Goal: Task Accomplishment & Management: Manage account settings

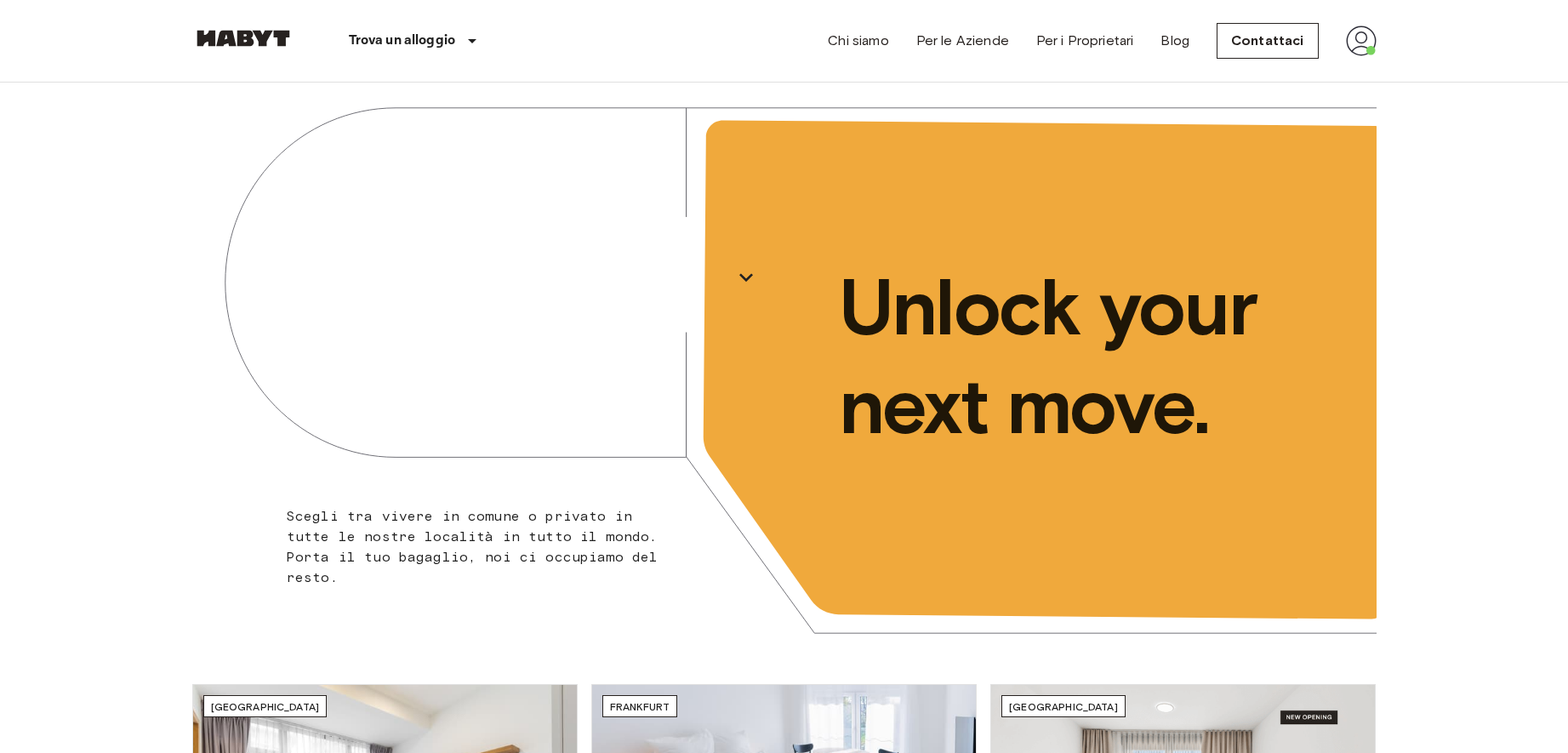
click at [1363, 36] on img at bounding box center [1361, 41] width 31 height 31
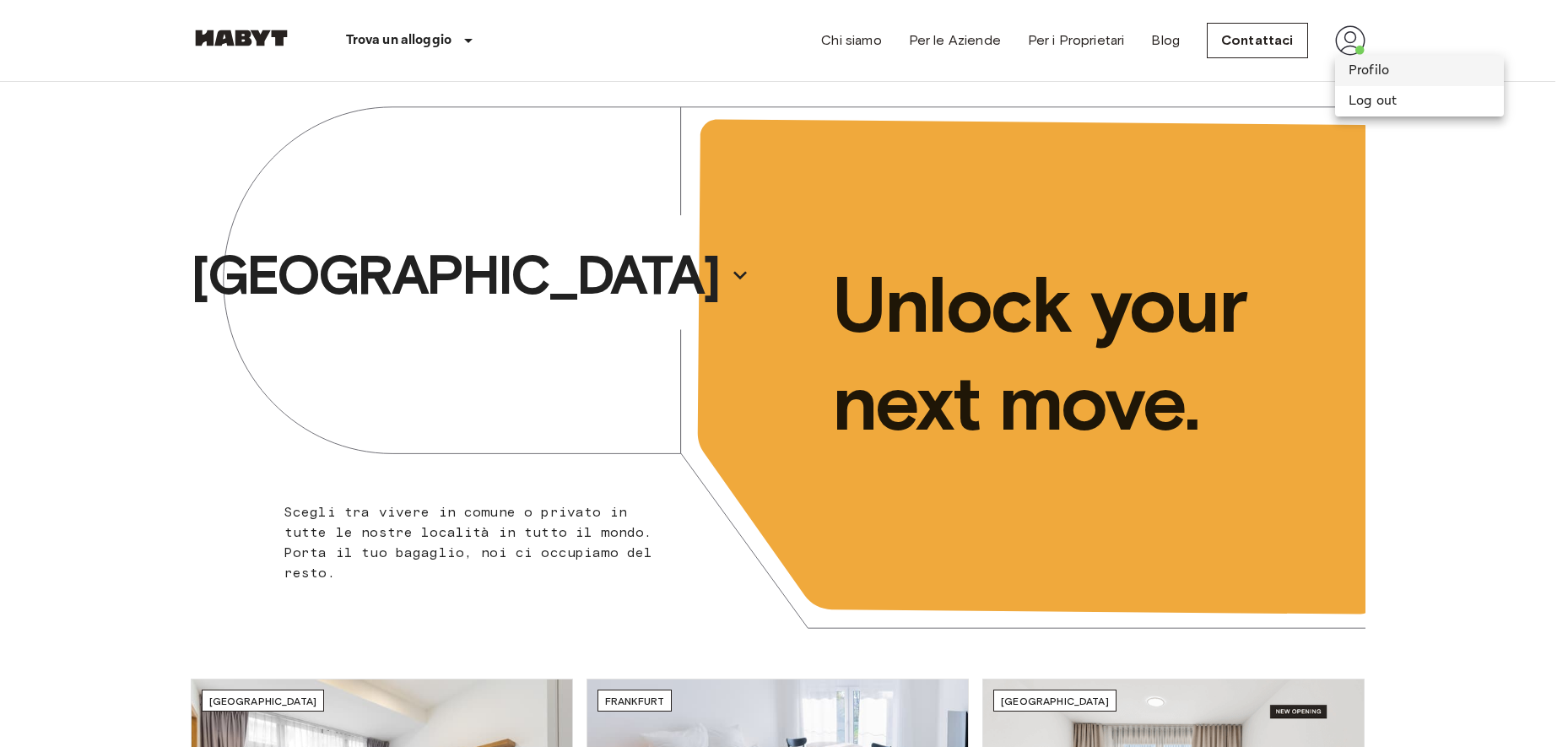
click at [1355, 70] on li "Profilo" at bounding box center [1419, 71] width 169 height 31
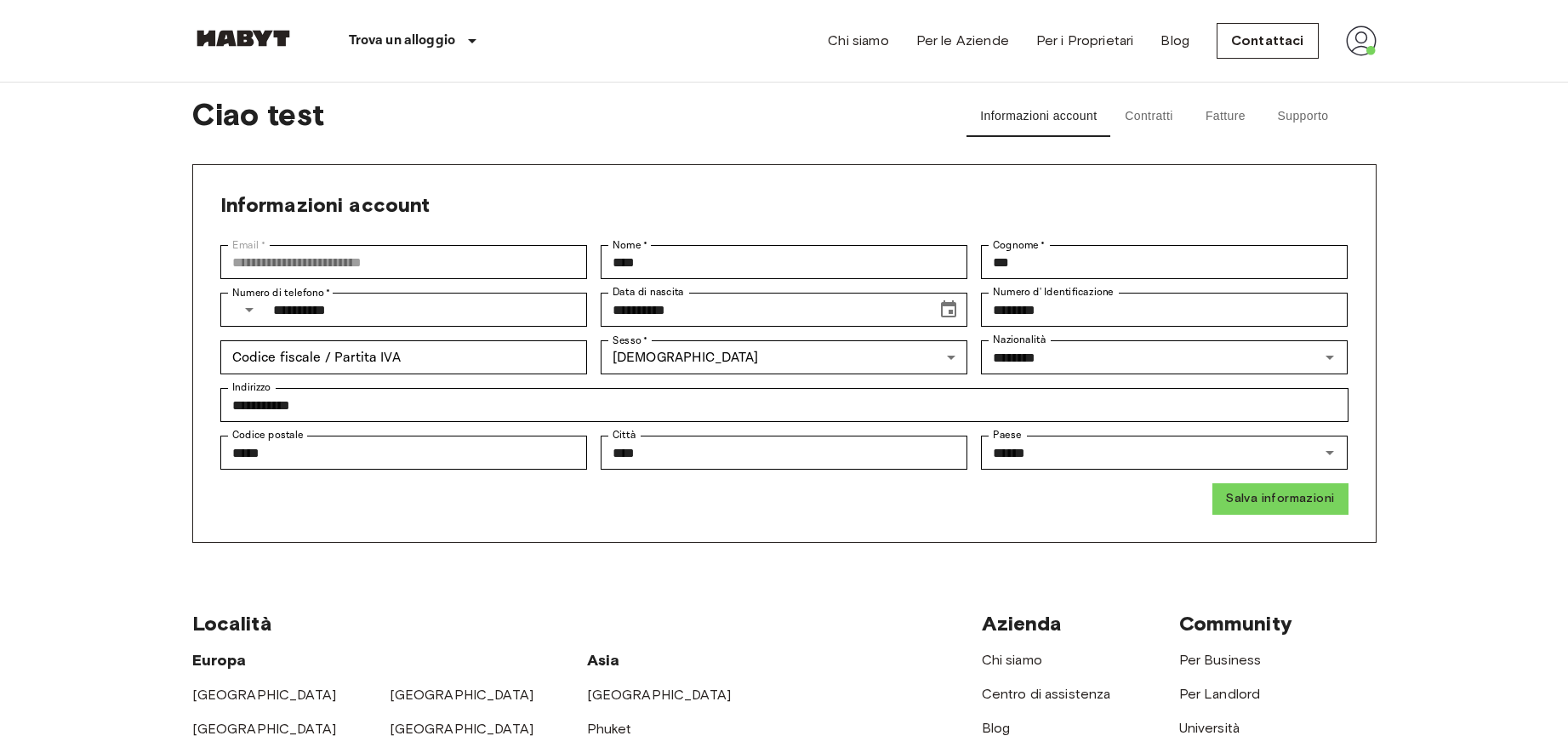
click at [1349, 52] on img at bounding box center [1361, 41] width 31 height 31
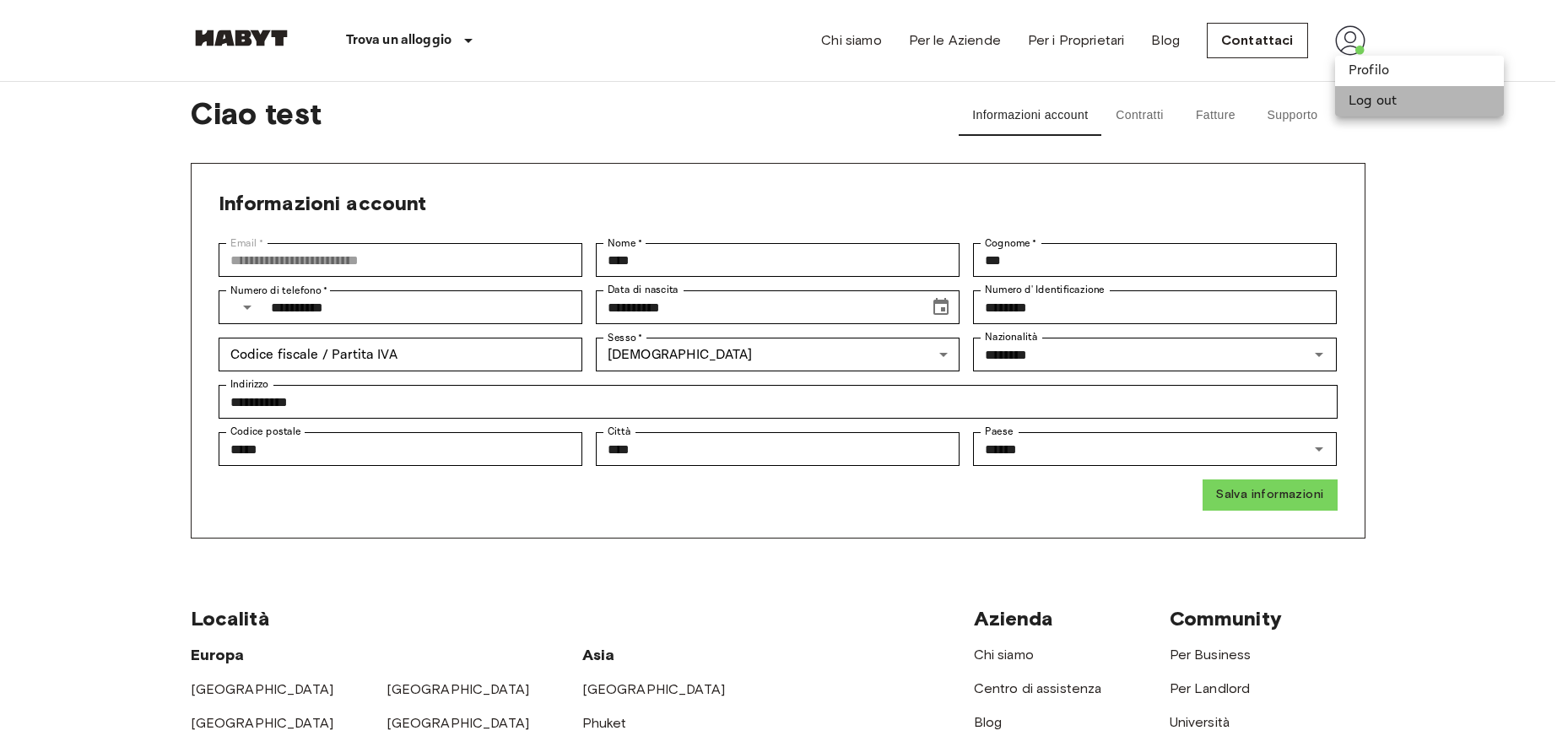
click at [1402, 100] on li "Log out" at bounding box center [1419, 101] width 169 height 31
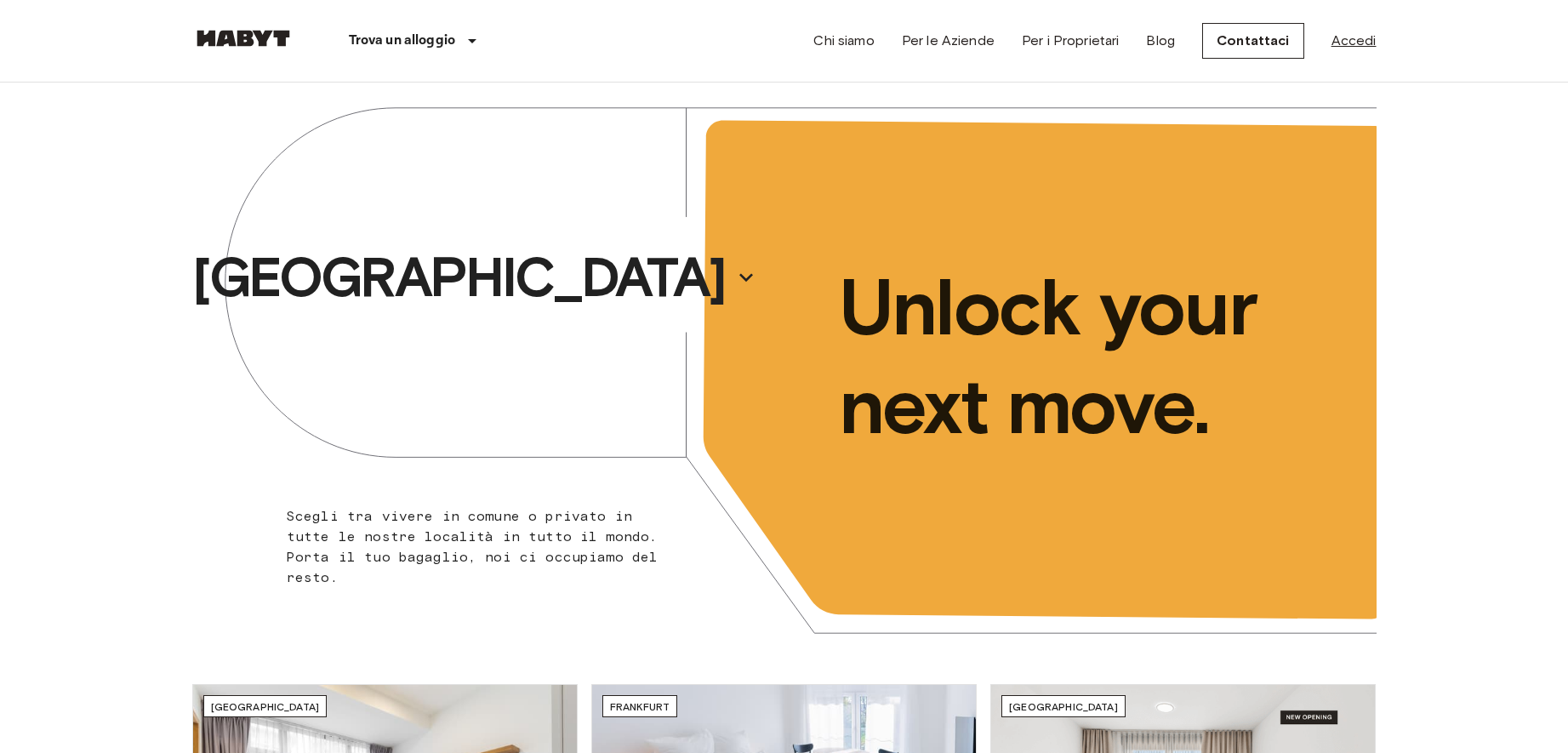
click at [1350, 36] on link "Accedi" at bounding box center [1354, 41] width 46 height 20
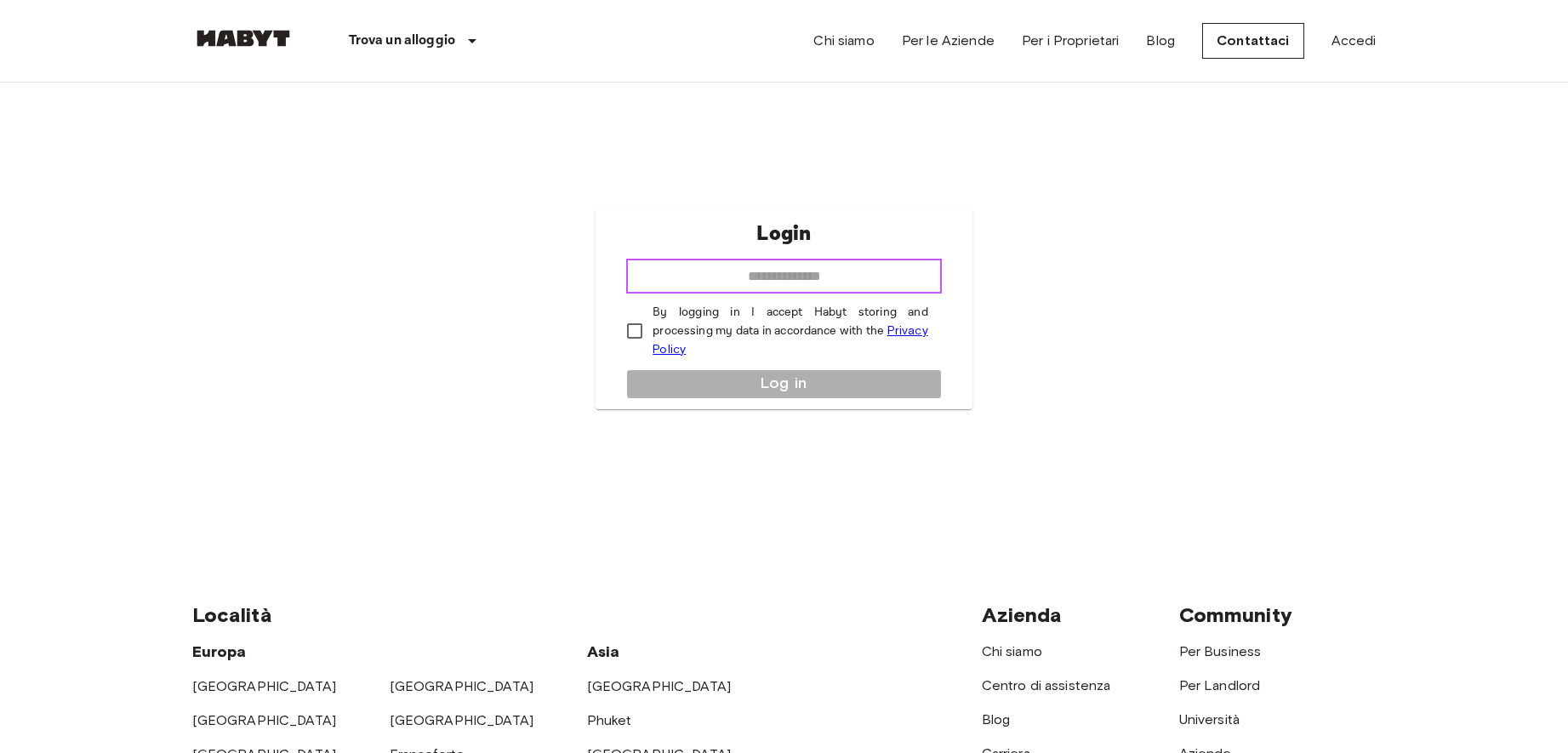
click at [679, 269] on input "email" at bounding box center [784, 276] width 315 height 34
type input "**********"
click at [1047, 221] on div "**********" at bounding box center [784, 309] width 1184 height 452
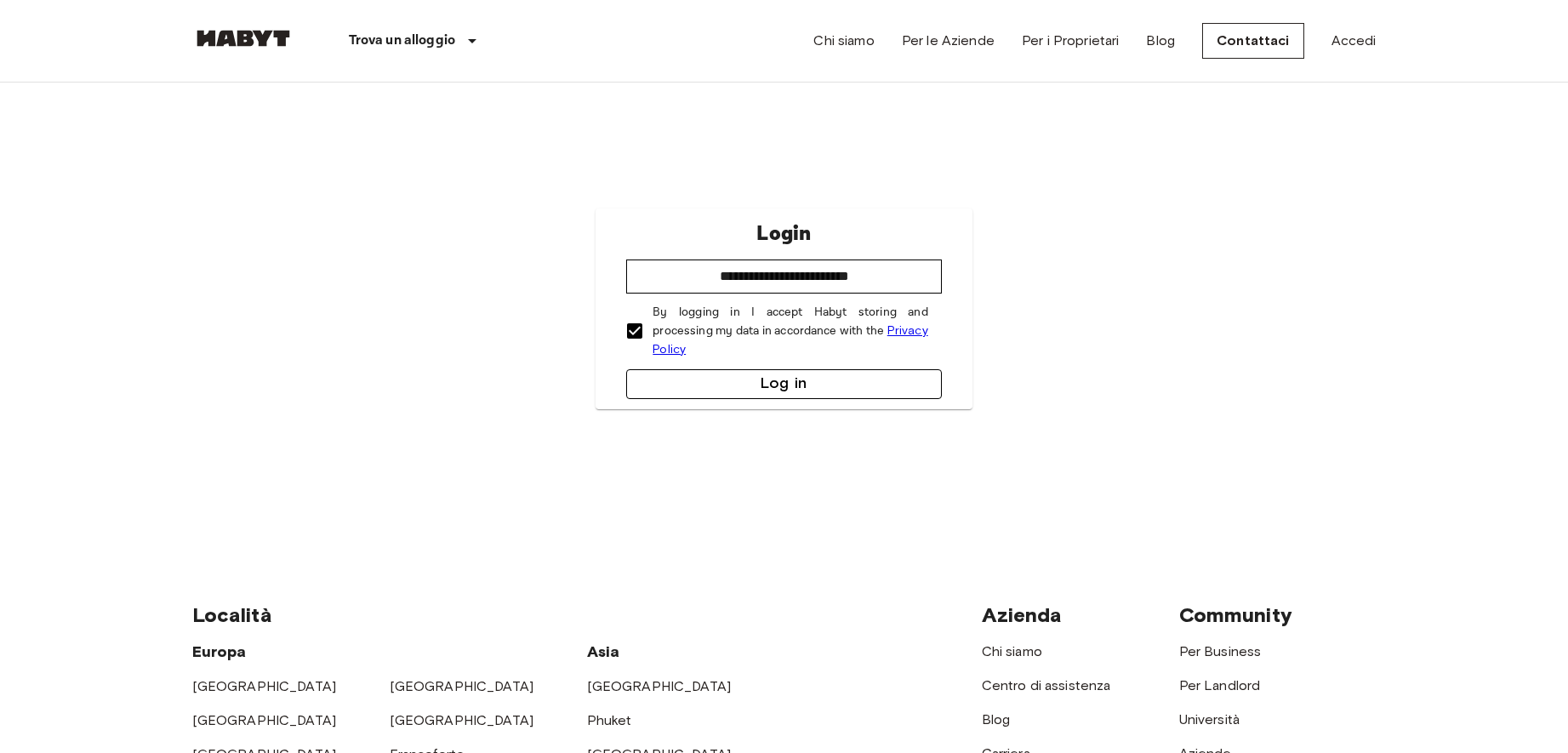
click at [708, 393] on button "Log in" at bounding box center [784, 384] width 315 height 30
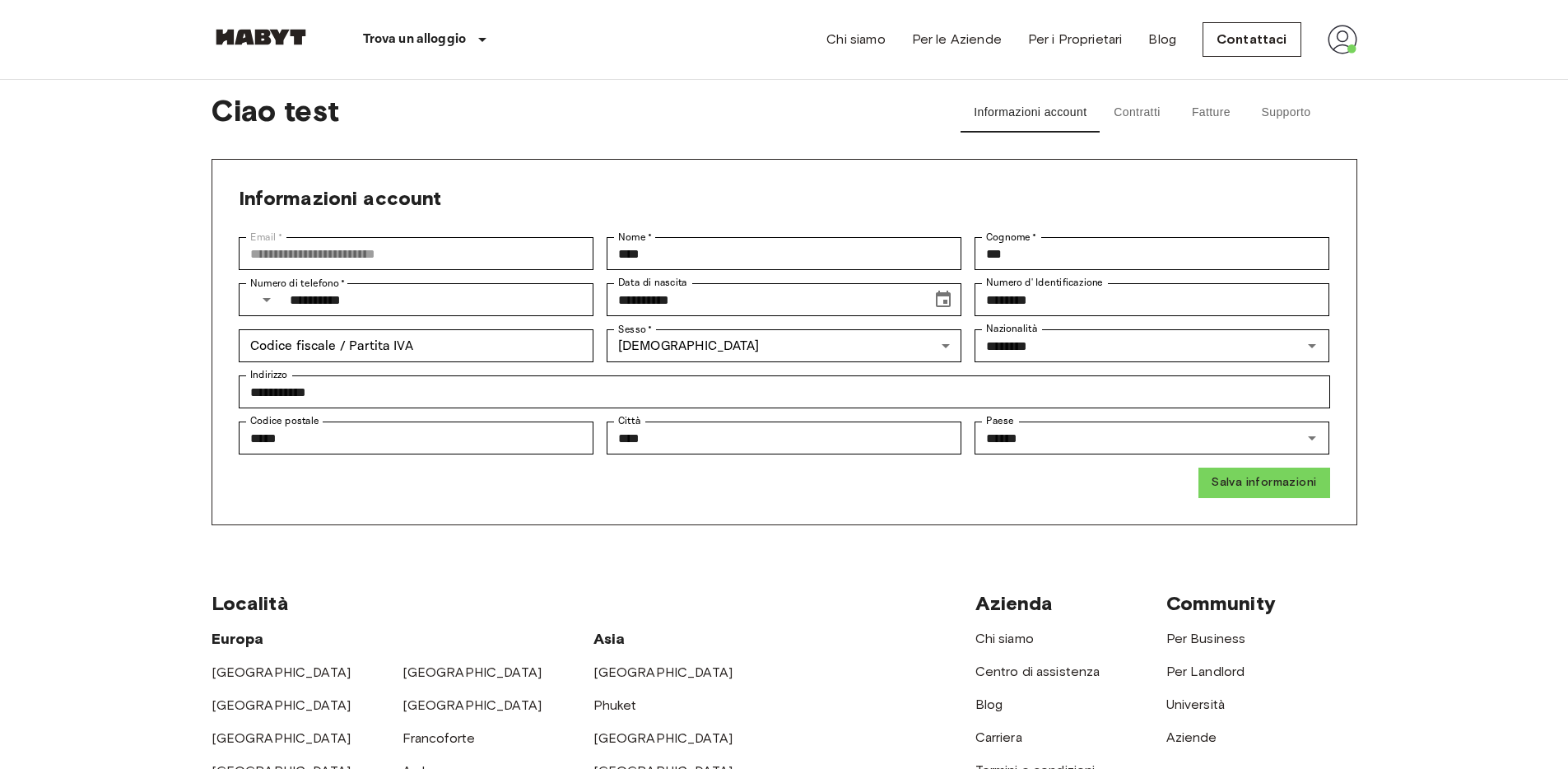
click at [1122, 113] on button "Contratti" at bounding box center [1137, 113] width 74 height 40
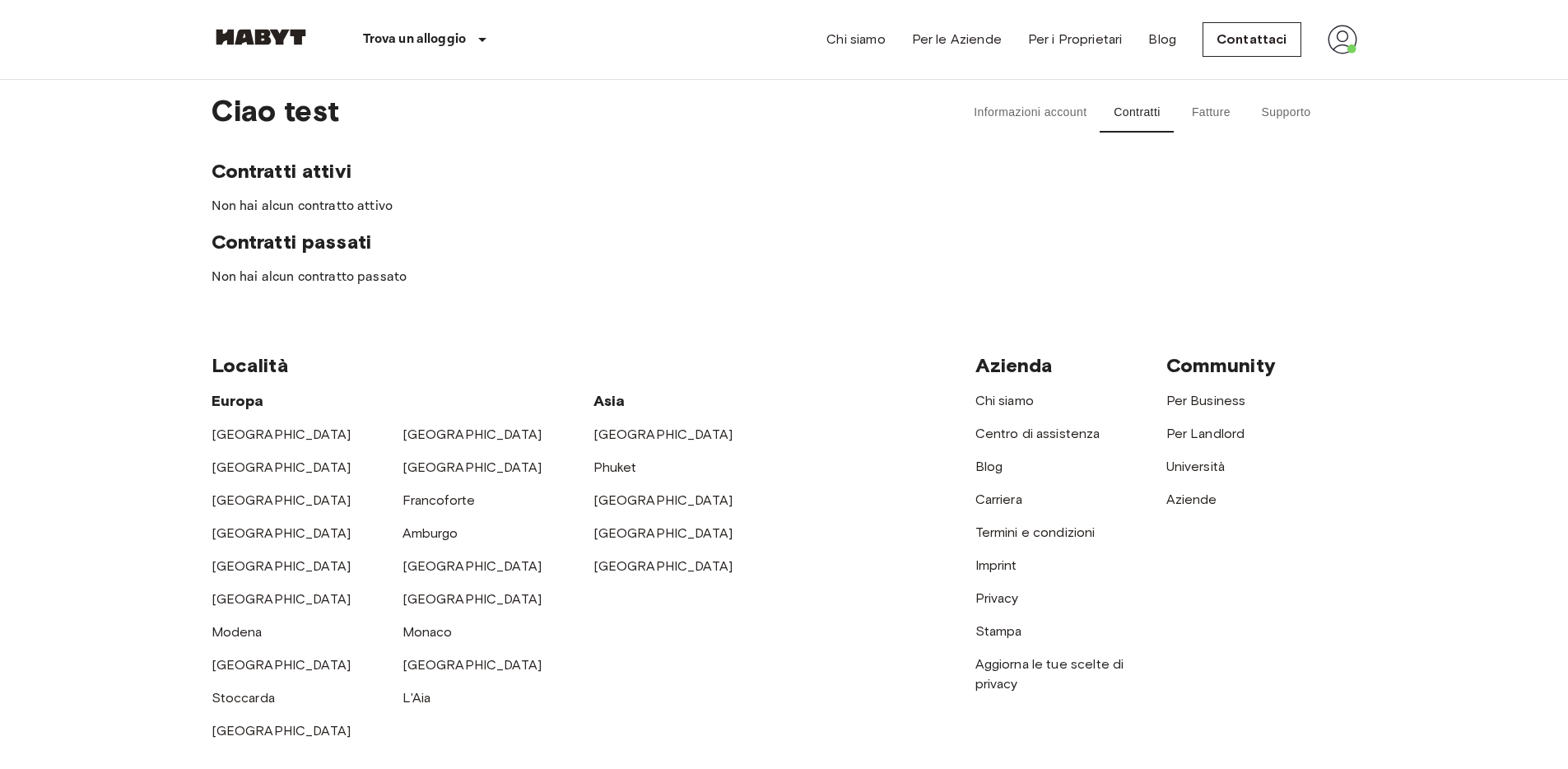
click at [1210, 113] on button "Fatture" at bounding box center [1211, 113] width 74 height 40
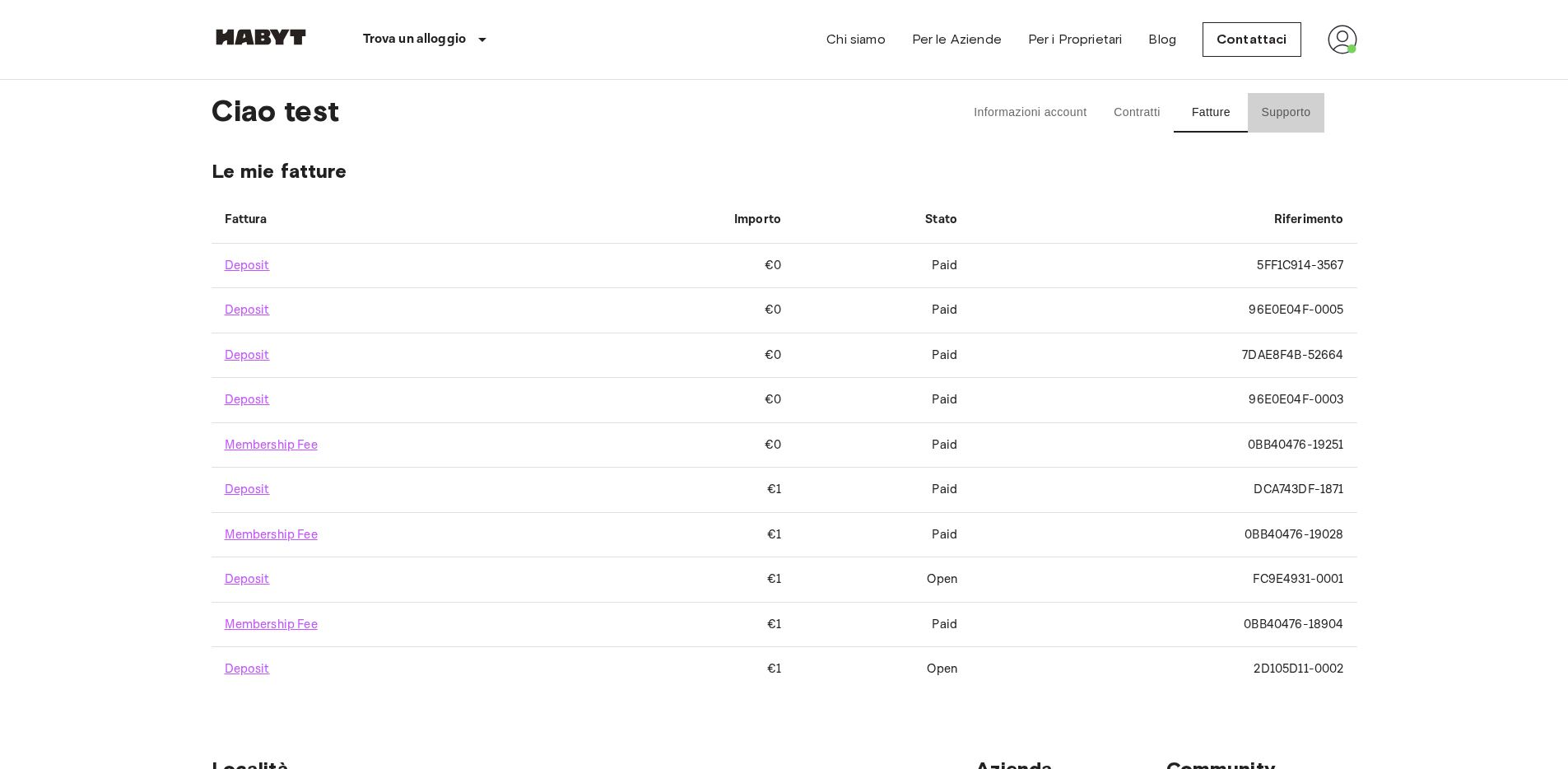
click at [1291, 109] on button "Supporto" at bounding box center [1285, 113] width 76 height 40
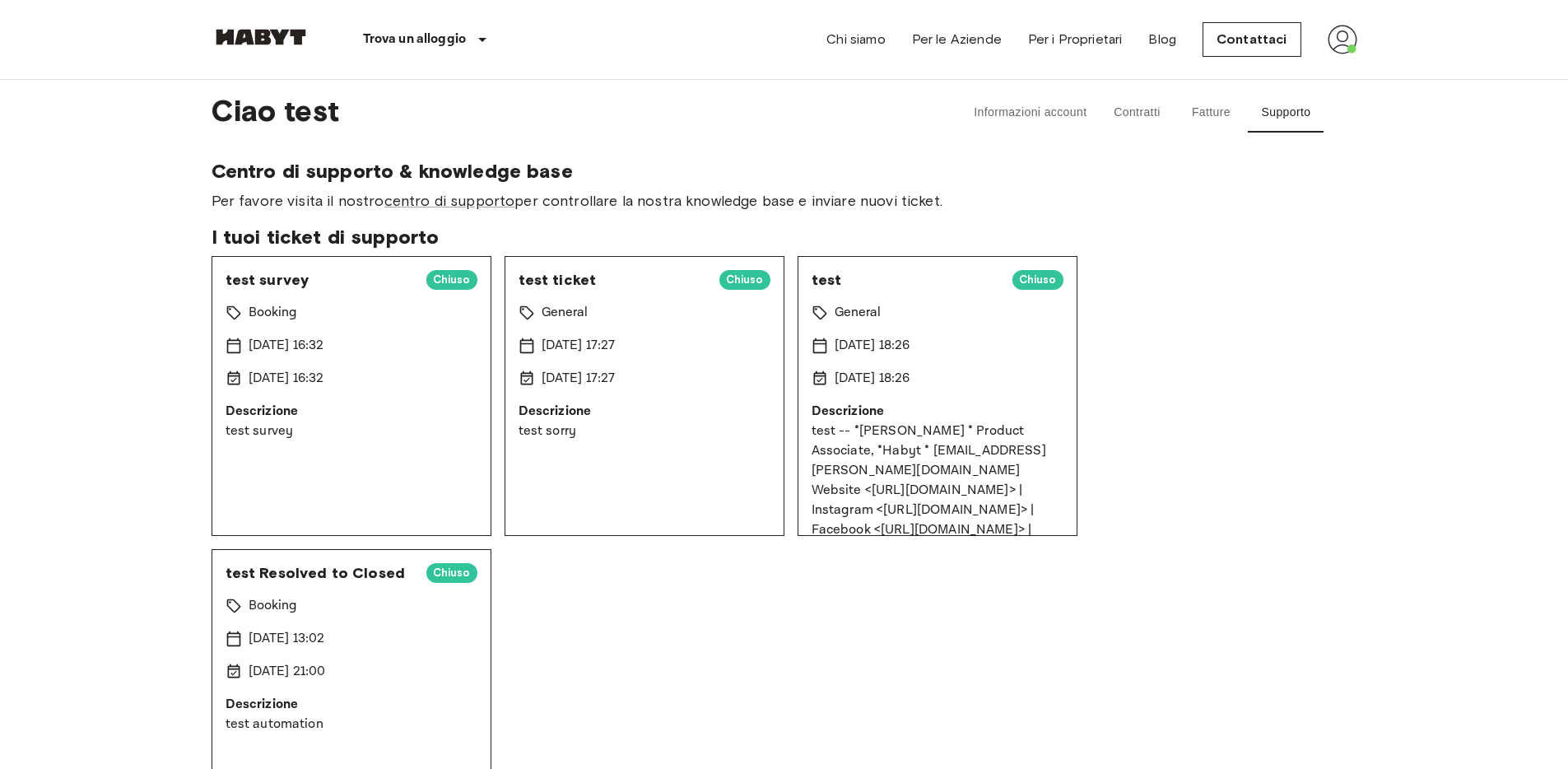
click at [1030, 114] on button "Informazioni account" at bounding box center [1030, 113] width 139 height 40
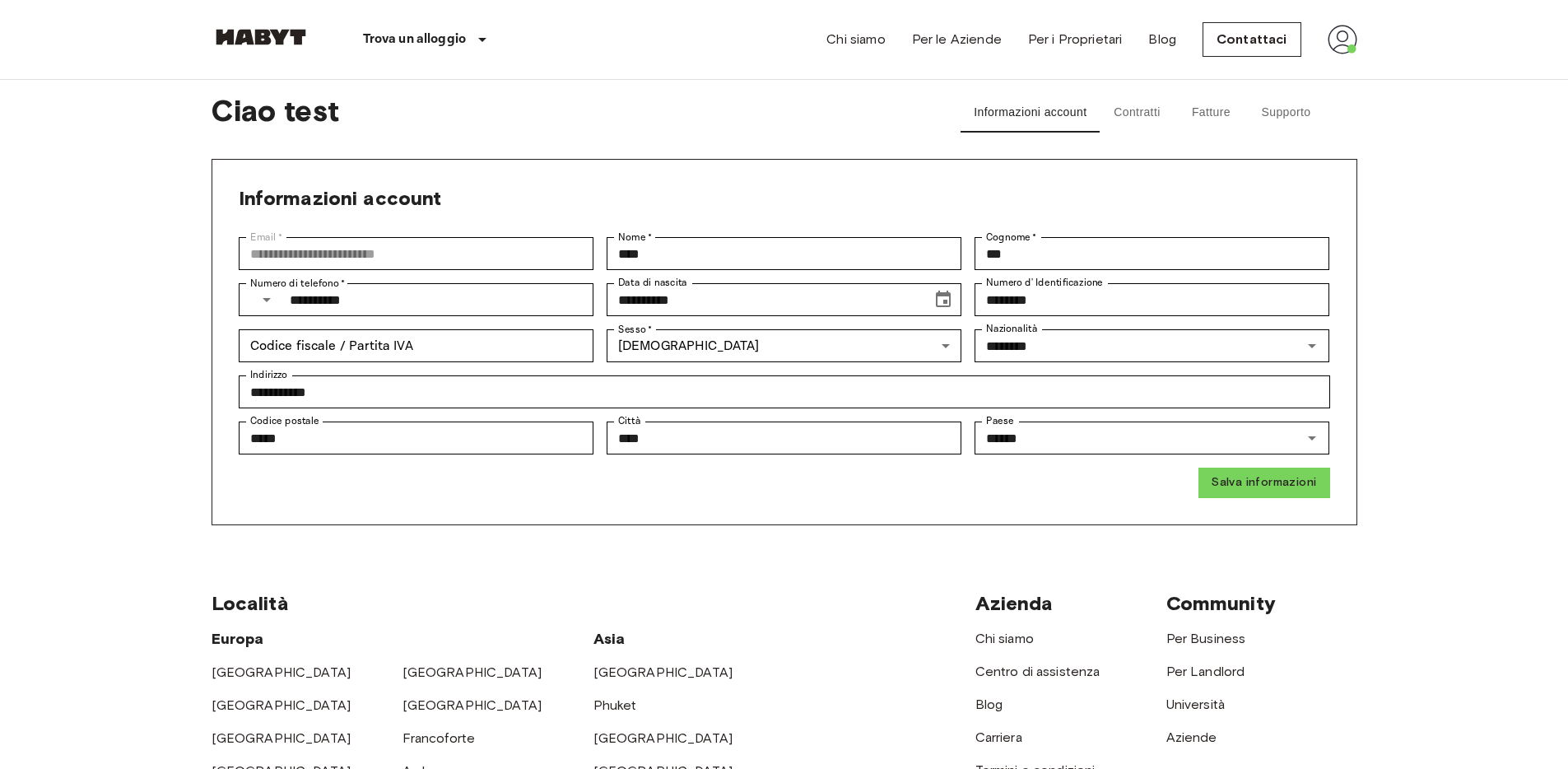
click at [1138, 114] on button "Contratti" at bounding box center [1137, 113] width 74 height 40
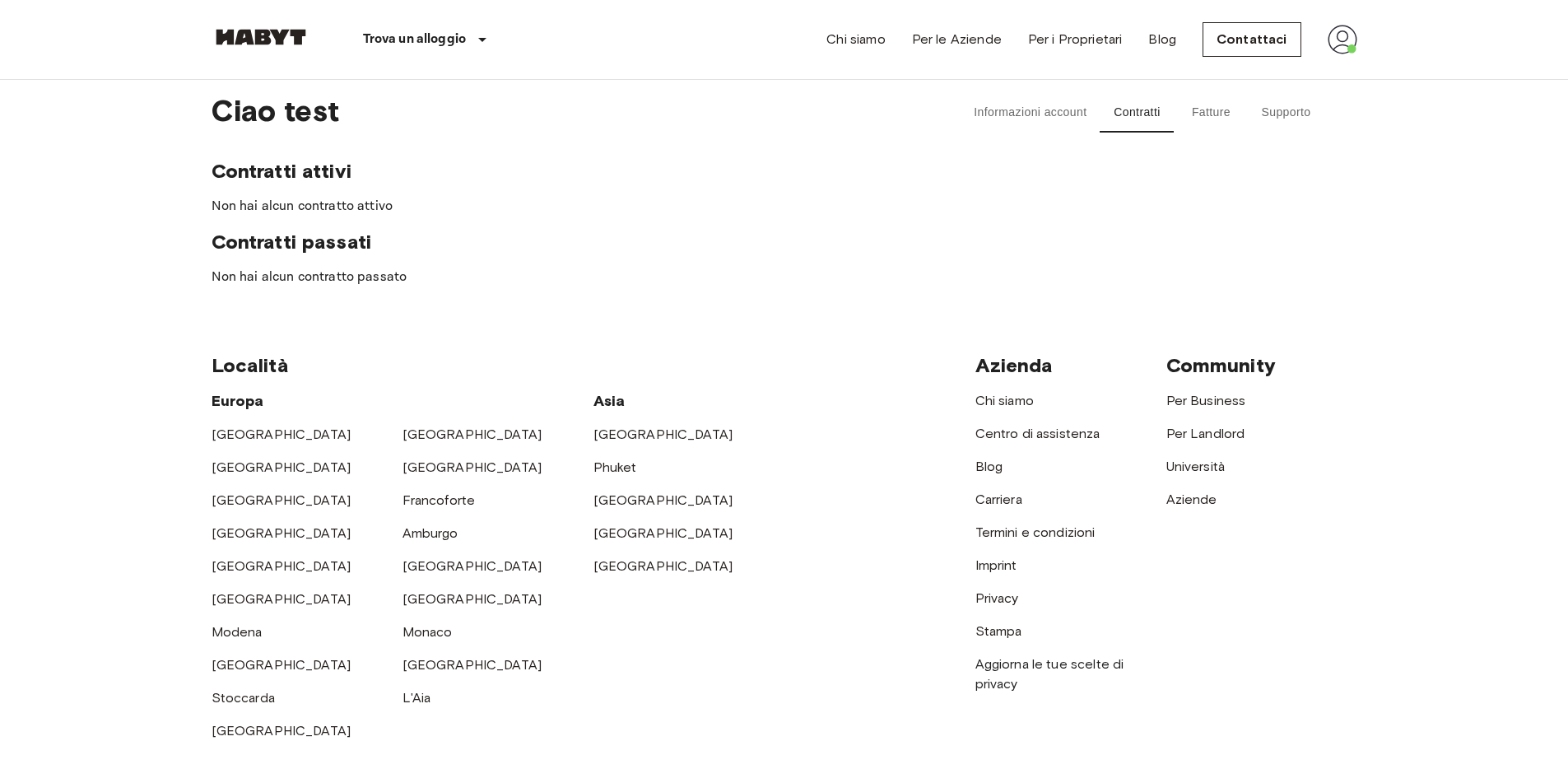
click at [1182, 107] on button "Fatture" at bounding box center [1211, 113] width 74 height 40
